Goal: Task Accomplishment & Management: Manage account settings

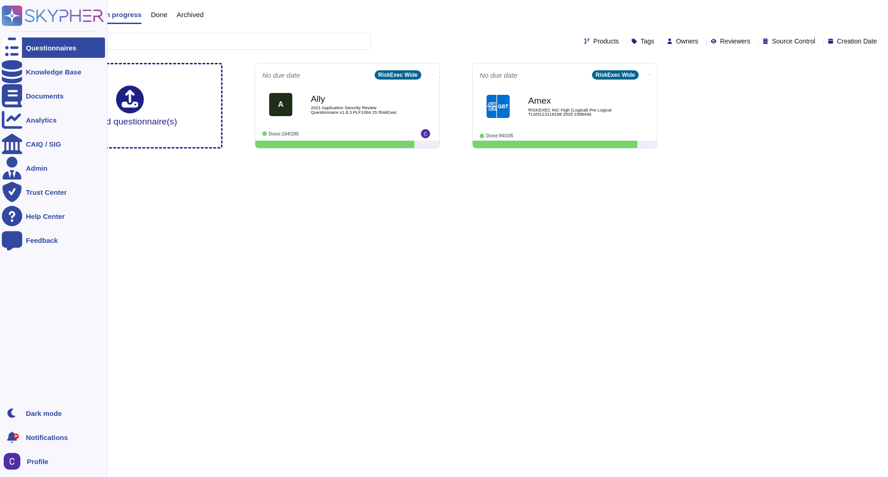
click at [18, 42] on div at bounding box center [12, 47] width 20 height 20
click at [58, 165] on div "Admin" at bounding box center [53, 168] width 103 height 20
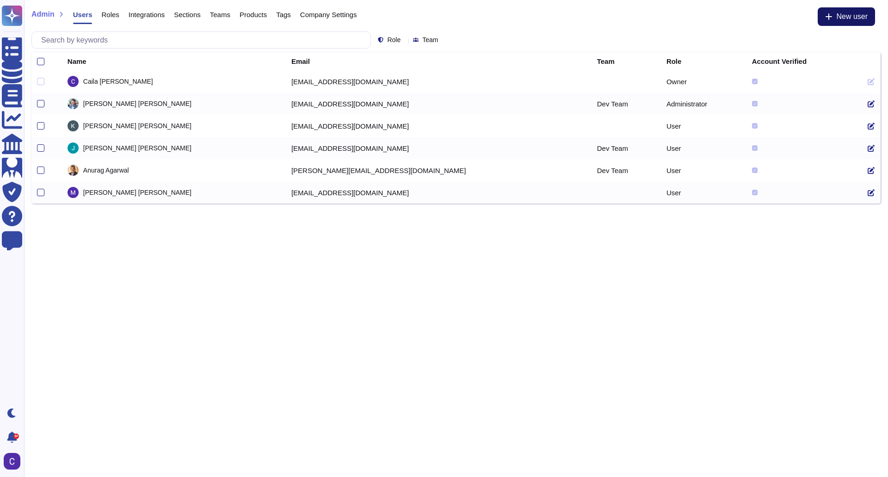
click at [859, 13] on span "New user" at bounding box center [852, 16] width 31 height 7
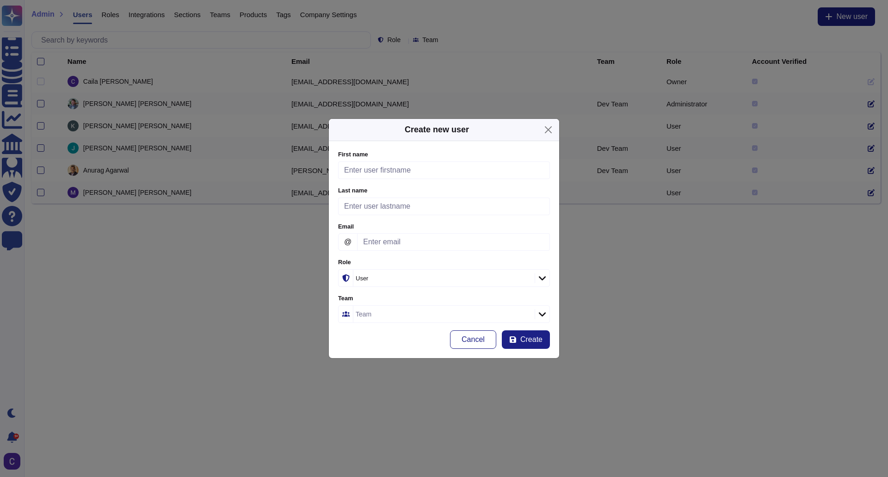
click at [468, 154] on label "First name" at bounding box center [444, 155] width 212 height 6
click at [468, 161] on input "First name" at bounding box center [444, 170] width 212 height 18
click at [461, 168] on input "First name" at bounding box center [444, 170] width 212 height 18
type input "[PERSON_NAME]"
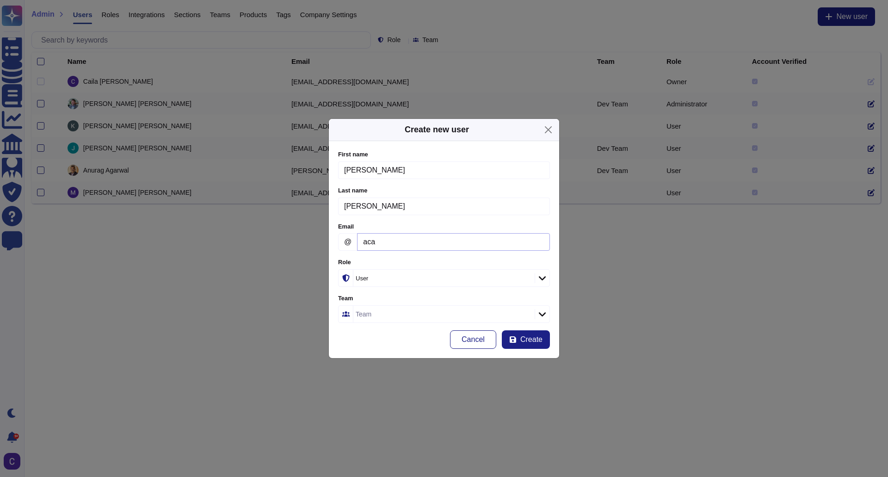
type input "[EMAIL_ADDRESS][DOMAIN_NAME]"
click at [528, 342] on span "Create" at bounding box center [532, 339] width 22 height 7
